Goal: Transaction & Acquisition: Obtain resource

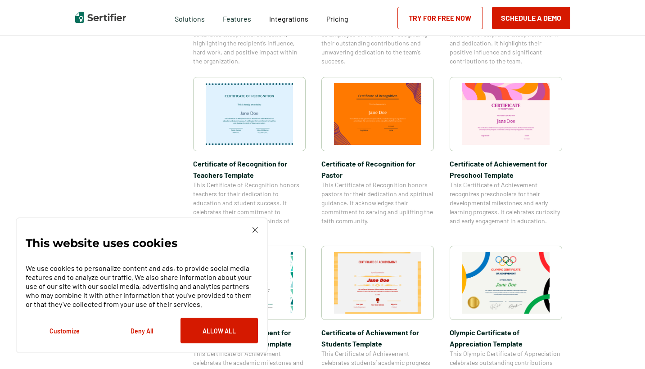
scroll to position [456, 0]
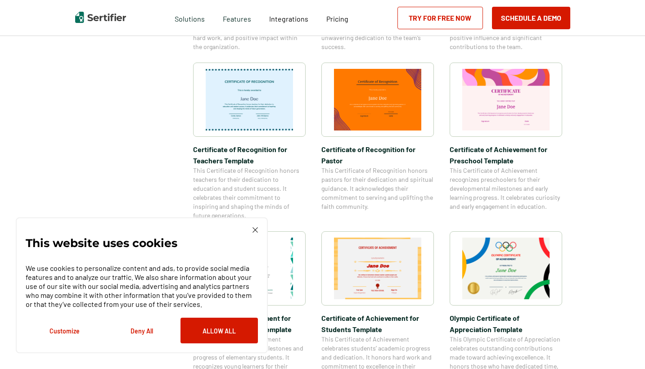
click at [260, 236] on div "This website uses cookies We use cookies to personalize content and ads, to pro…" at bounding box center [142, 285] width 252 height 136
click at [255, 232] on img at bounding box center [254, 229] width 5 height 5
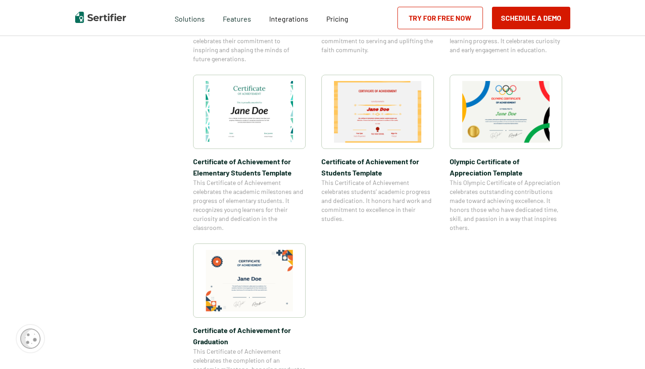
scroll to position [695, 0]
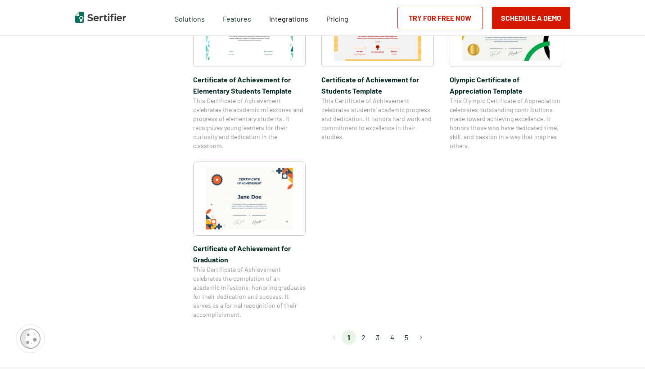
click at [367, 337] on li "2" at bounding box center [363, 337] width 14 height 14
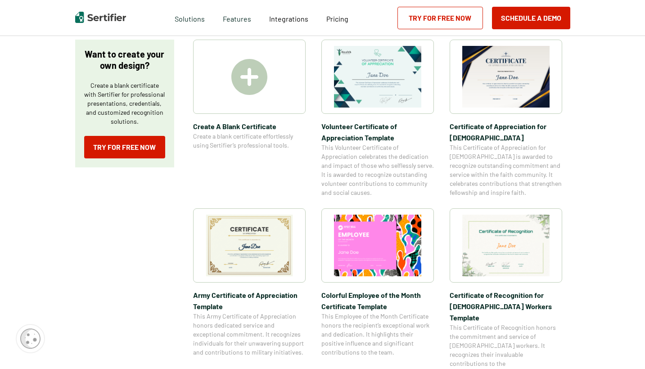
scroll to position [607, 0]
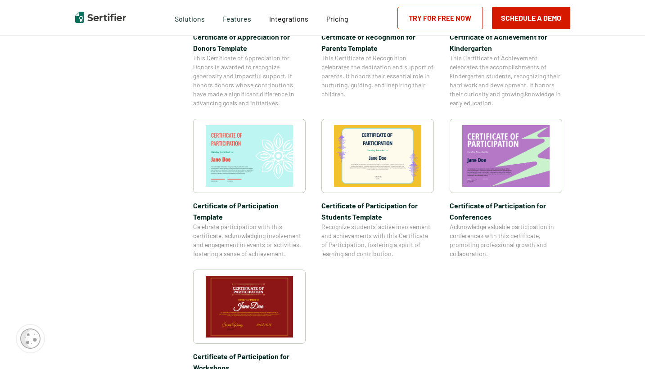
click at [268, 298] on img at bounding box center [249, 307] width 87 height 62
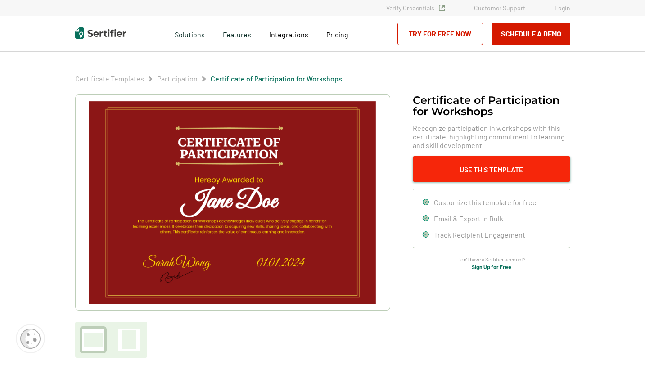
click at [465, 174] on button "Use This Template" at bounding box center [492, 169] width 158 height 26
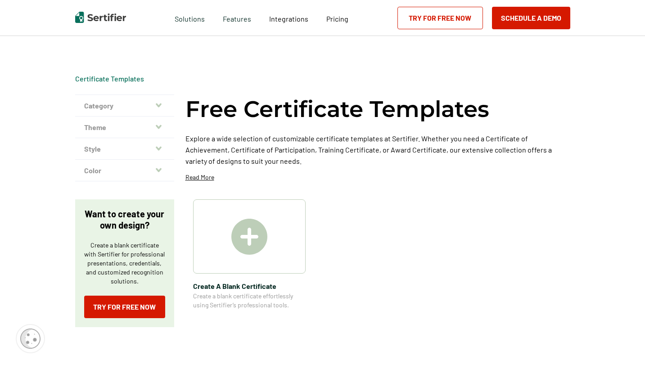
scroll to position [607, 0]
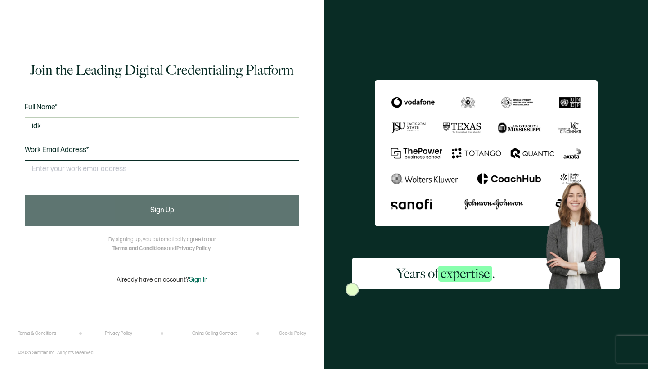
type input "idk"
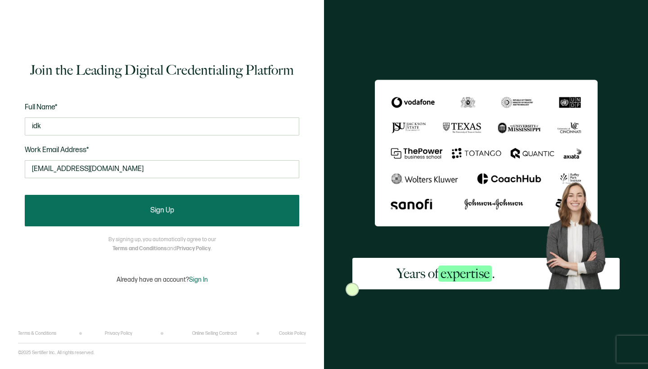
type input "[EMAIL_ADDRESS][DOMAIN_NAME]"
click at [225, 203] on button "Sign Up" at bounding box center [162, 211] width 275 height 32
